Goal: Find specific page/section: Find specific page/section

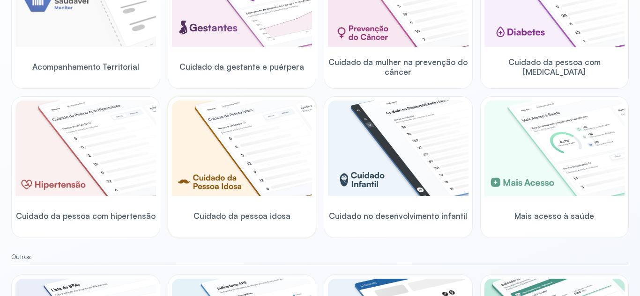
scroll to position [140, 0]
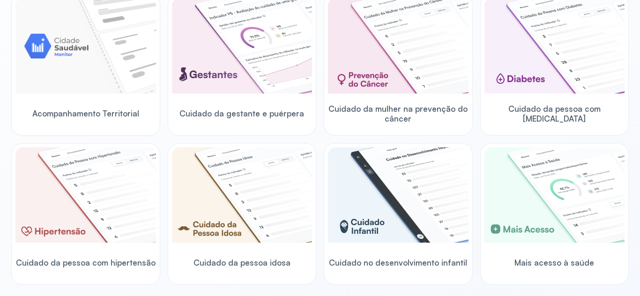
click at [96, 79] on img at bounding box center [85, 46] width 140 height 96
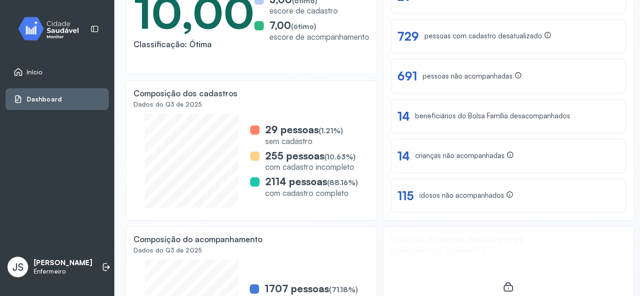
scroll to position [187, 0]
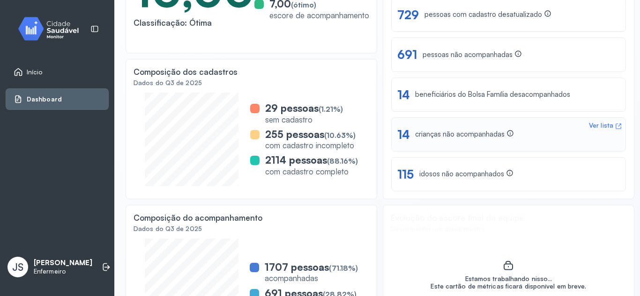
click at [450, 138] on div "crianças não acompanhadas" at bounding box center [464, 135] width 99 height 10
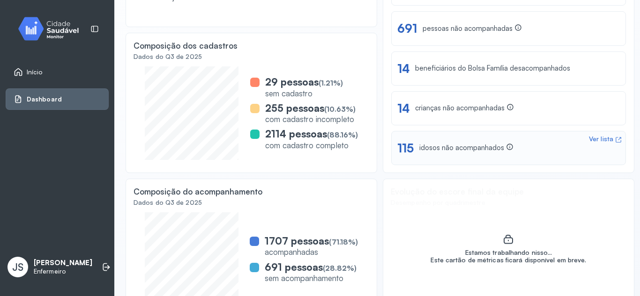
scroll to position [236, 0]
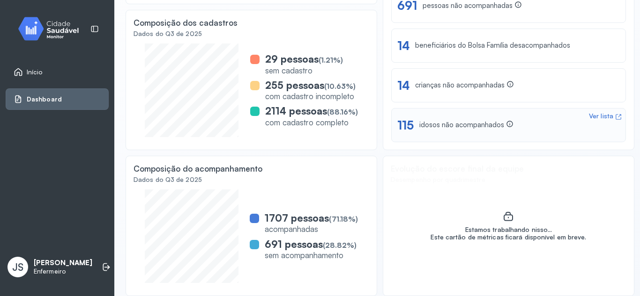
click at [590, 115] on div "Ver lista" at bounding box center [601, 116] width 24 height 8
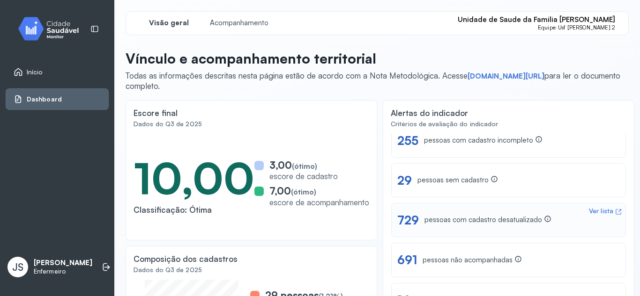
scroll to position [29, 0]
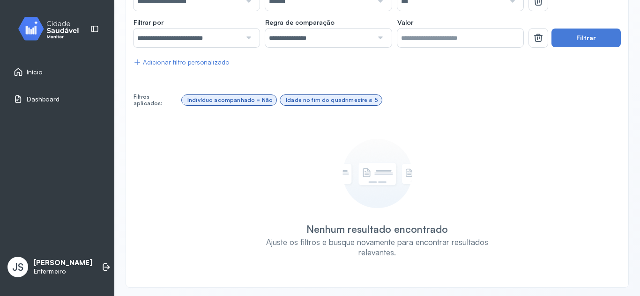
scroll to position [192, 0]
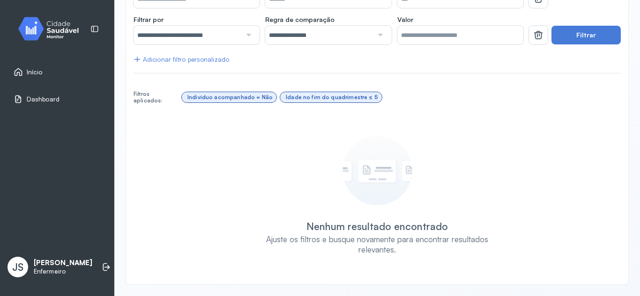
type input "**********"
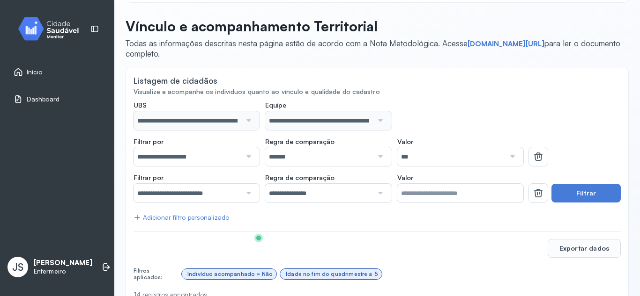
scroll to position [0, 0]
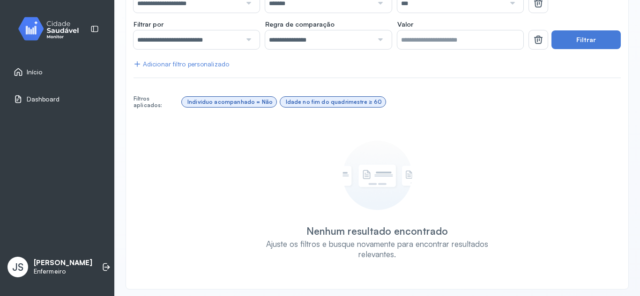
scroll to position [192, 0]
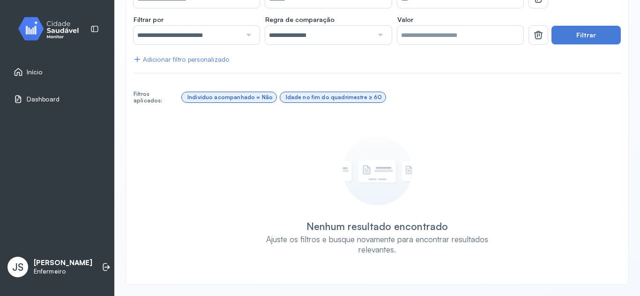
type input "**********"
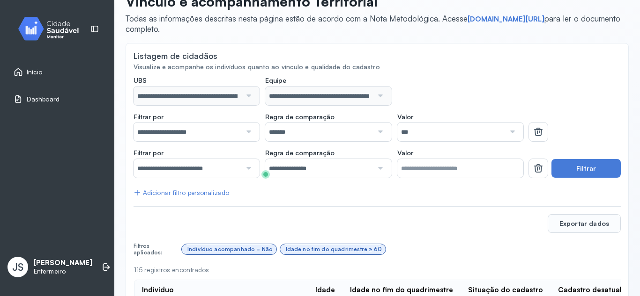
scroll to position [0, 0]
